Goal: Transaction & Acquisition: Purchase product/service

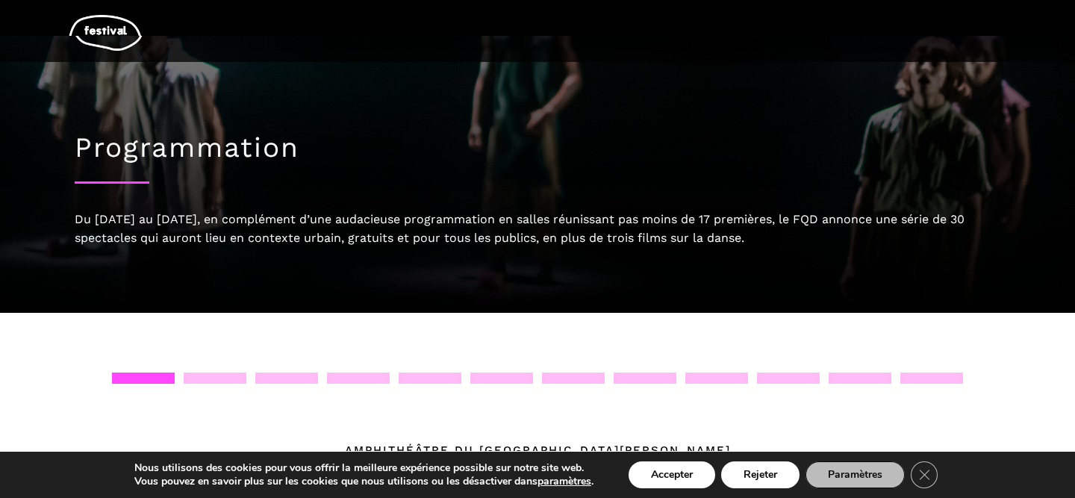
scroll to position [7, 0]
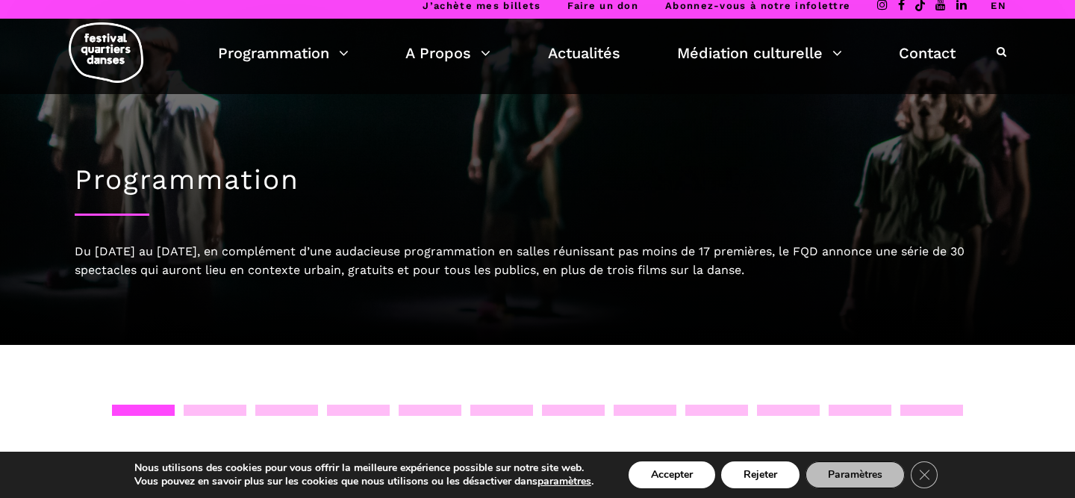
click at [204, 411] on div at bounding box center [215, 410] width 63 height 11
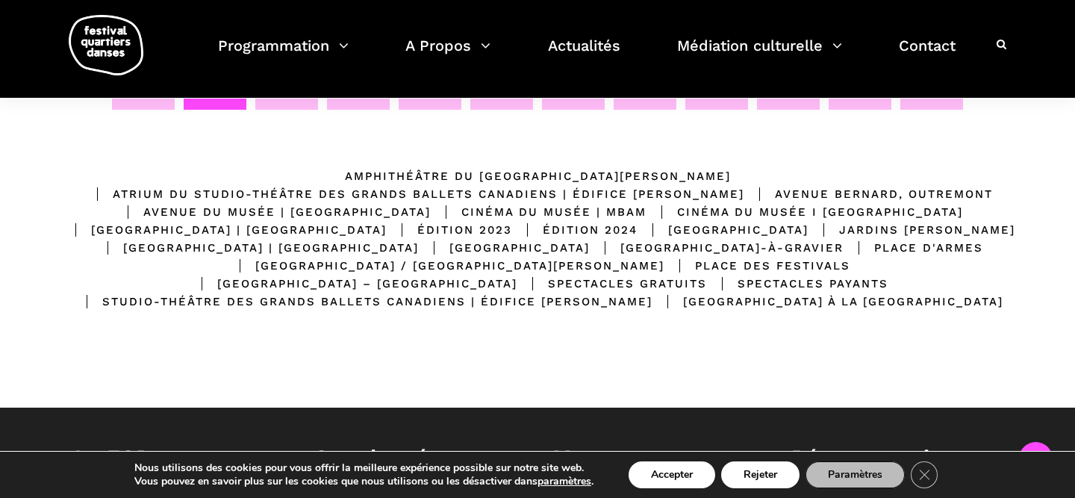
scroll to position [0, 0]
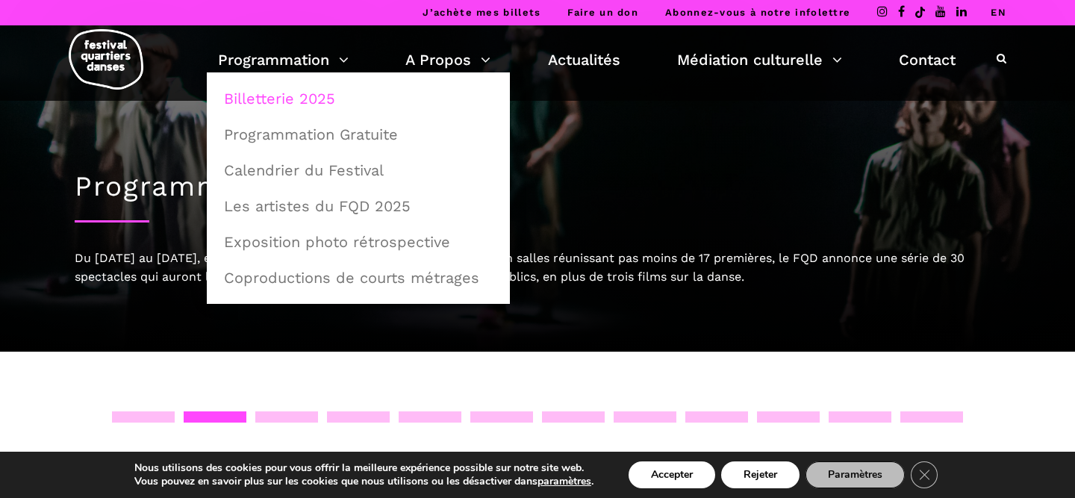
click at [294, 99] on link "Billetterie 2025" at bounding box center [358, 98] width 287 height 34
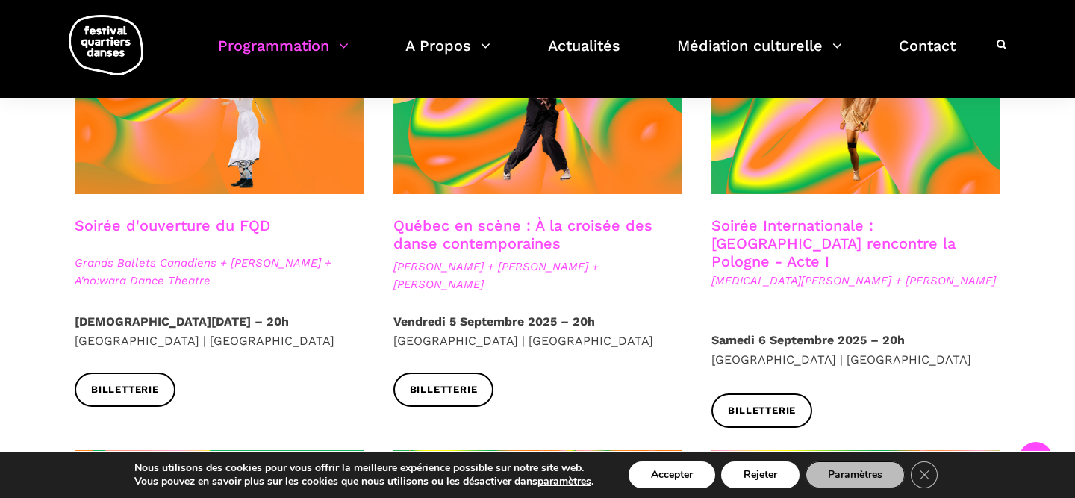
scroll to position [452, 0]
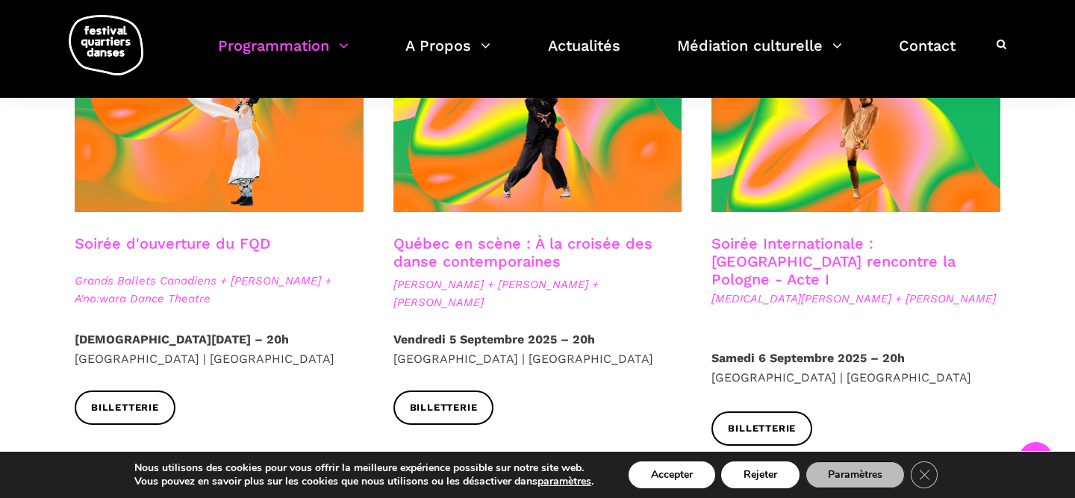
click at [182, 243] on link "Soirée d'ouverture du FQD" at bounding box center [173, 243] width 196 height 18
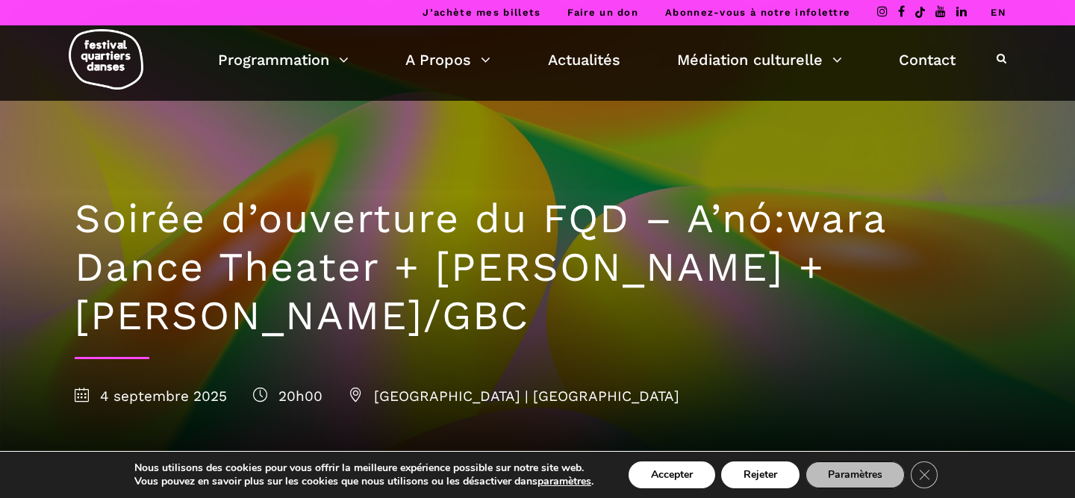
click at [998, 11] on link "EN" at bounding box center [999, 12] width 16 height 11
